Goal: Information Seeking & Learning: Learn about a topic

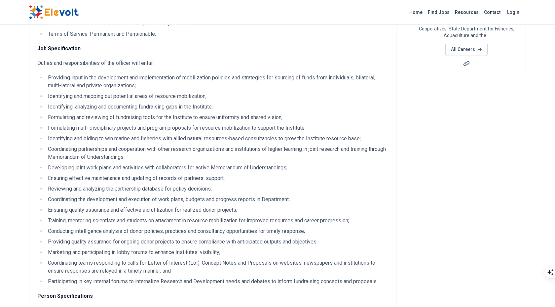
scroll to position [113, 0]
drag, startPoint x: 185, startPoint y: 79, endPoint x: 268, endPoint y: 79, distance: 83.3
click at [268, 79] on li "Providing input in the development and implementation of mobilization policies …" at bounding box center [217, 81] width 342 height 16
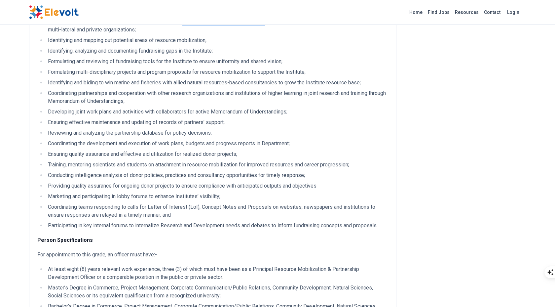
scroll to position [171, 0]
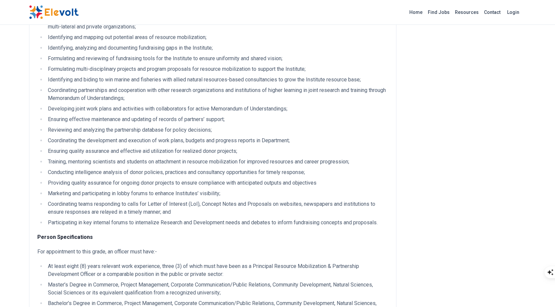
drag, startPoint x: 48, startPoint y: 69, endPoint x: 132, endPoint y: 63, distance: 84.2
click at [132, 63] on ul "Providing input in the development and implementation of mobilization policies …" at bounding box center [212, 121] width 351 height 212
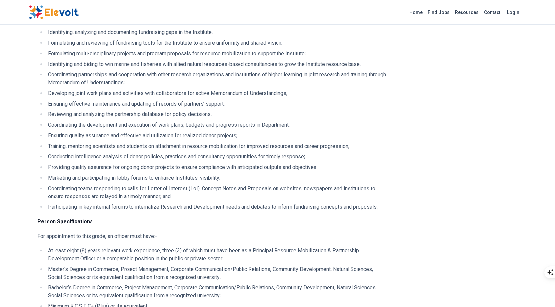
scroll to position [192, 0]
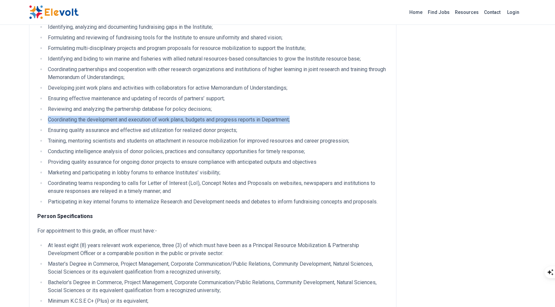
drag, startPoint x: 48, startPoint y: 121, endPoint x: 294, endPoint y: 121, distance: 245.6
click at [294, 121] on li "Coordinating the development and execution of work plans, budgets and progress …" at bounding box center [217, 120] width 342 height 8
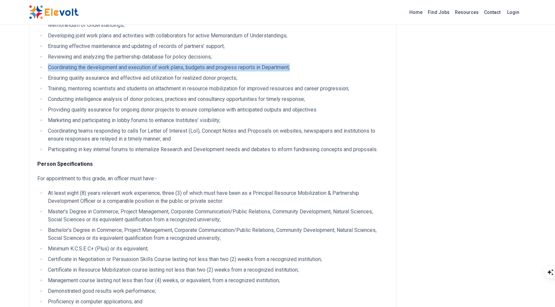
scroll to position [245, 0]
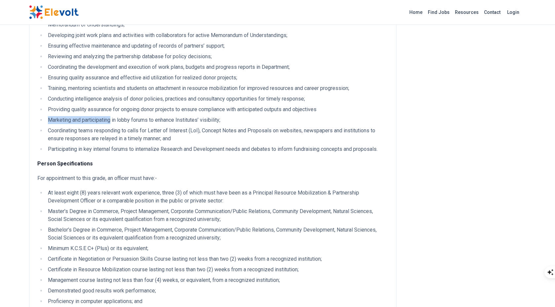
drag, startPoint x: 48, startPoint y: 121, endPoint x: 111, endPoint y: 122, distance: 63.1
click at [111, 122] on li "Marketing and participating in lobby forums to enhance Institutes’ visibility;" at bounding box center [217, 120] width 342 height 8
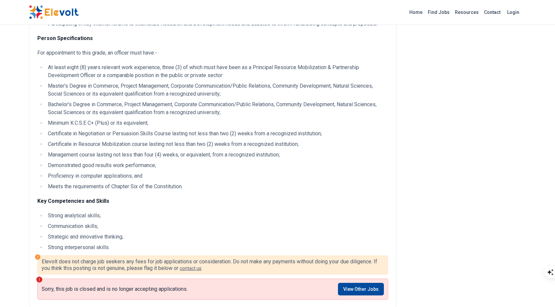
scroll to position [371, 0]
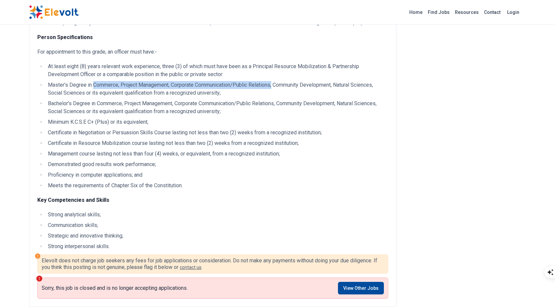
drag, startPoint x: 93, startPoint y: 86, endPoint x: 276, endPoint y: 87, distance: 183.1
click at [276, 87] on li "Master’s Degree in Commerce, Project Management, Corporate Communication/Public…" at bounding box center [217, 89] width 342 height 16
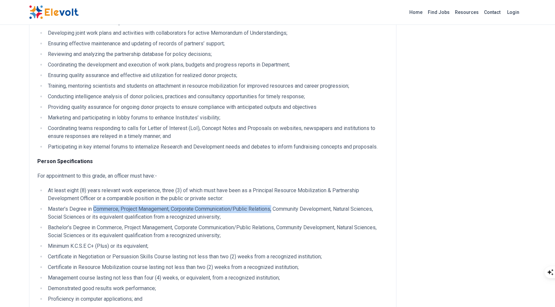
scroll to position [88, 0]
